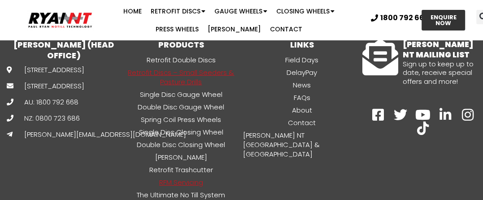
scroll to position [1885, 0]
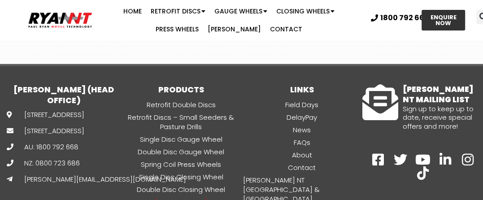
click at [178, 197] on link "[PERSON_NAME]" at bounding box center [181, 202] width 121 height 10
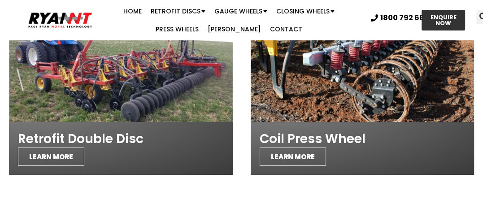
scroll to position [2334, 0]
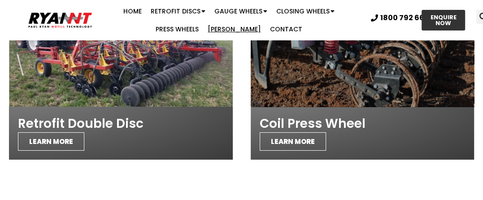
click at [311, 107] on div "Coil Press Wheel LEARN MORE" at bounding box center [363, 133] width 224 height 53
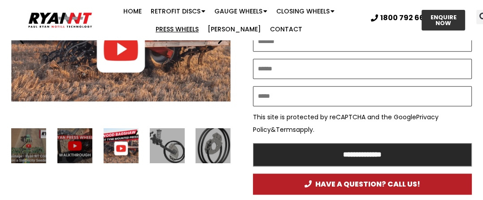
scroll to position [628, 0]
